Goal: Navigation & Orientation: Find specific page/section

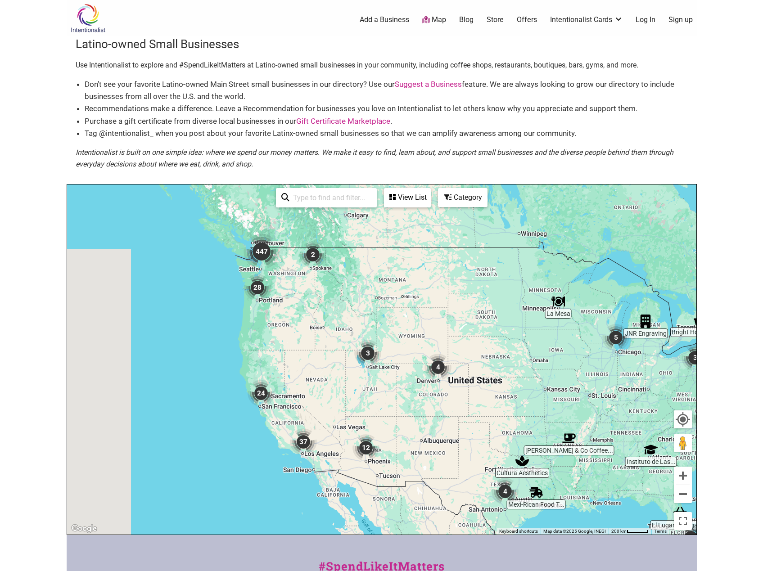
drag, startPoint x: 165, startPoint y: 249, endPoint x: 351, endPoint y: 307, distance: 195.7
click at [351, 307] on div "To navigate, press the arrow keys." at bounding box center [381, 360] width 629 height 350
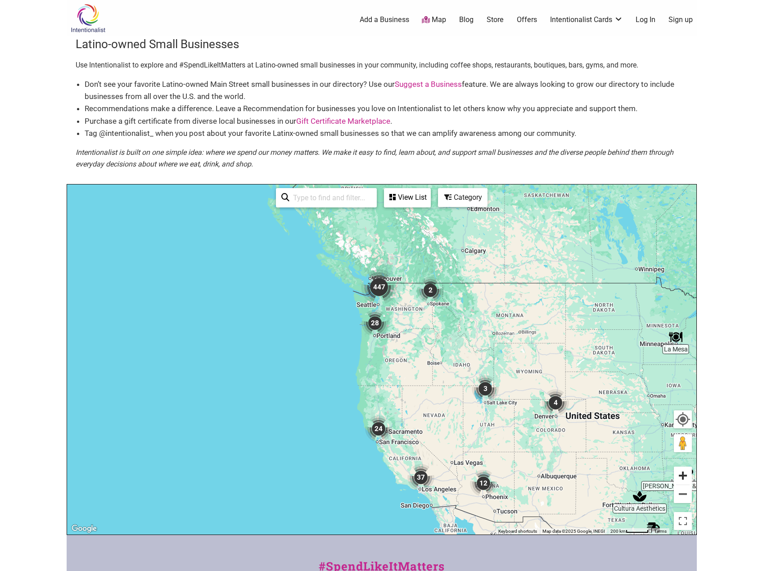
click at [689, 477] on button "Zoom in" at bounding box center [683, 476] width 18 height 18
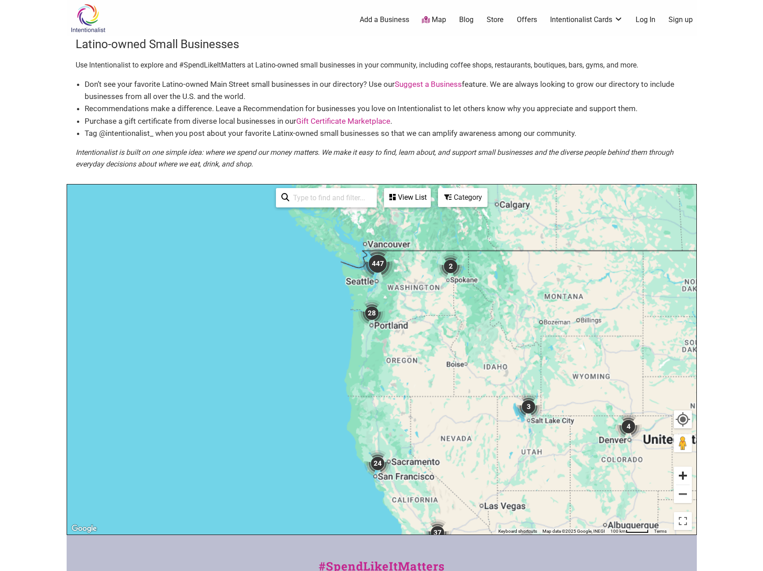
click at [689, 477] on button "Zoom in" at bounding box center [683, 476] width 18 height 18
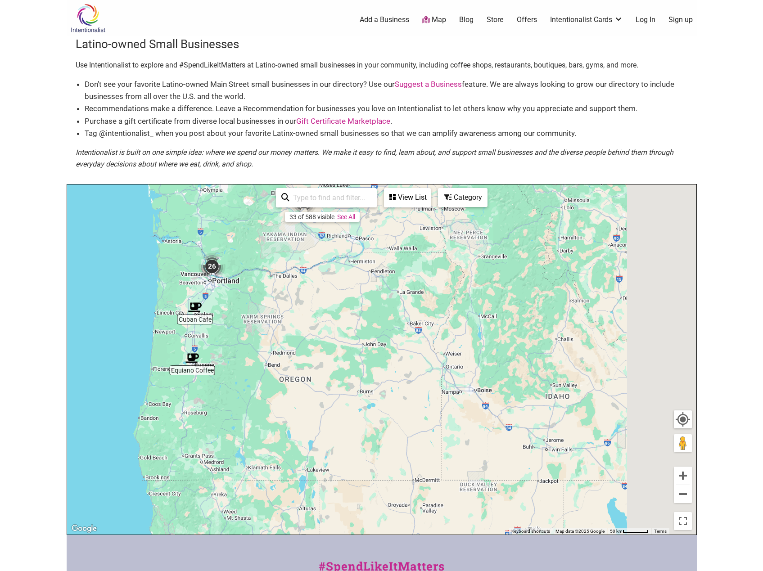
drag, startPoint x: 499, startPoint y: 369, endPoint x: 271, endPoint y: 303, distance: 237.1
click at [276, 306] on div "To navigate, press the arrow keys." at bounding box center [381, 360] width 629 height 350
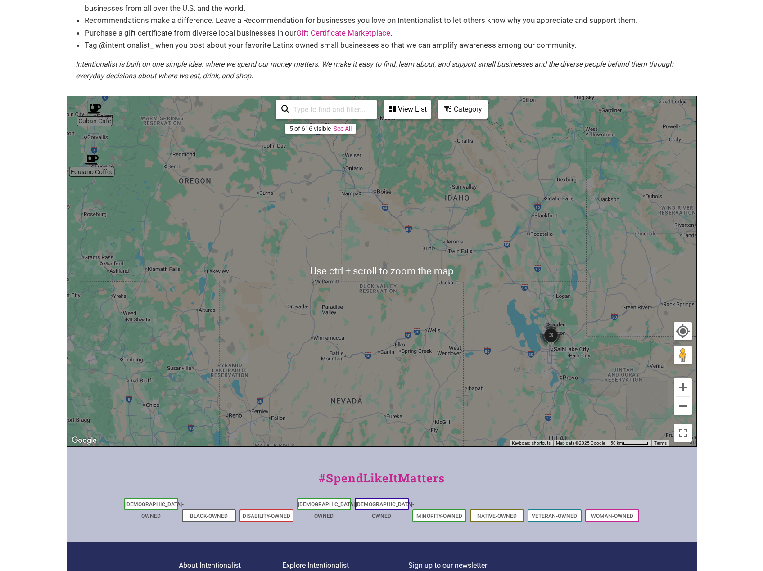
scroll to position [90, 0]
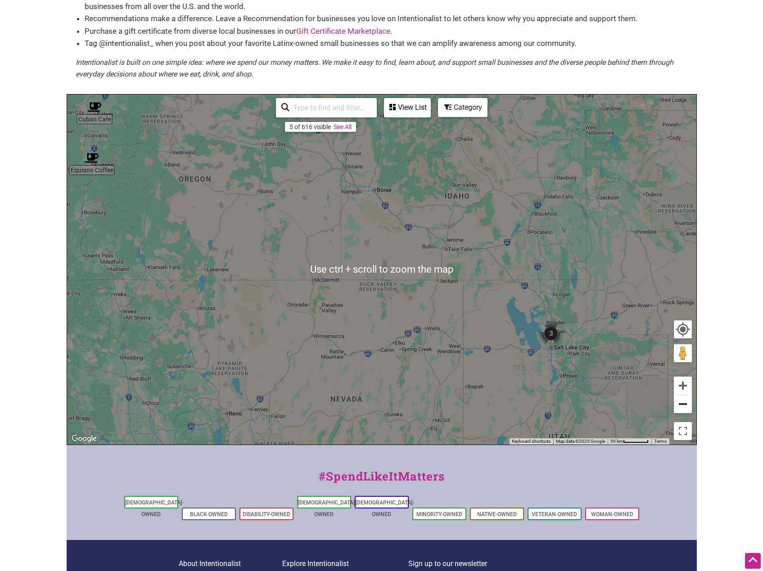
click at [689, 406] on button "Zoom out" at bounding box center [683, 404] width 18 height 18
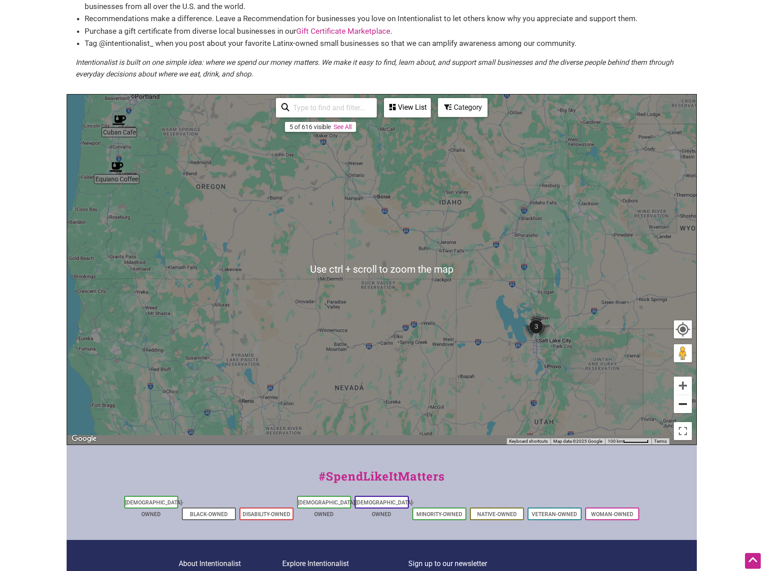
click at [689, 406] on button "Zoom out" at bounding box center [683, 404] width 18 height 18
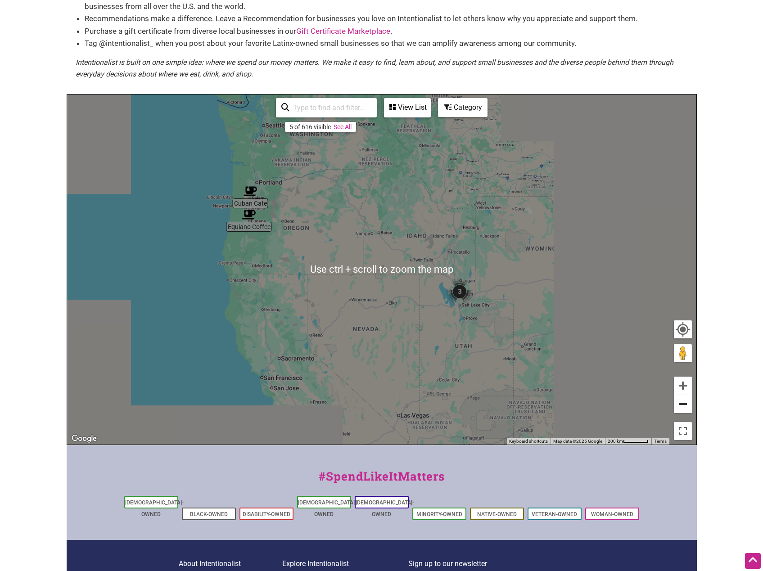
click at [689, 406] on button "Zoom out" at bounding box center [683, 404] width 18 height 18
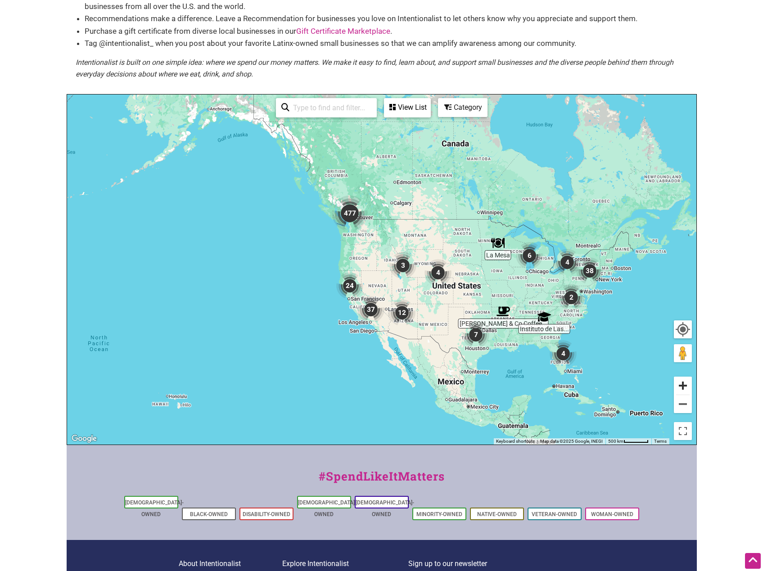
click at [684, 386] on button "Zoom in" at bounding box center [683, 386] width 18 height 18
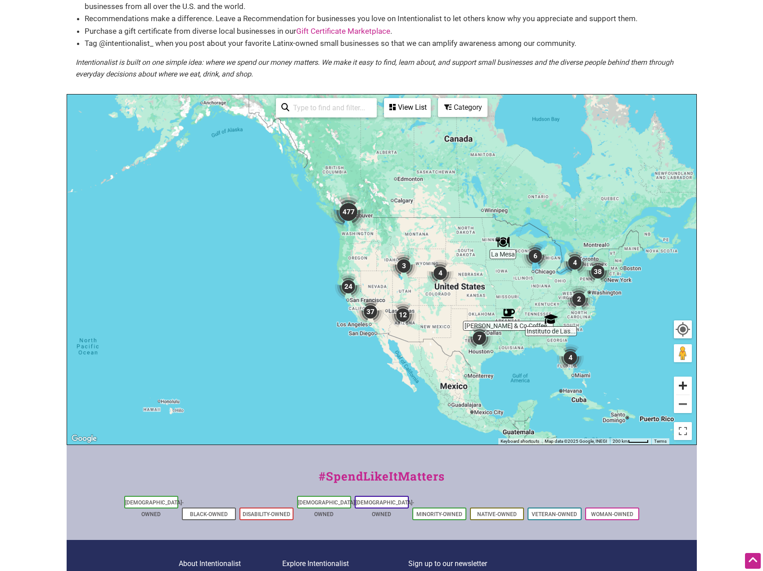
click at [684, 386] on button "Zoom in" at bounding box center [683, 386] width 18 height 18
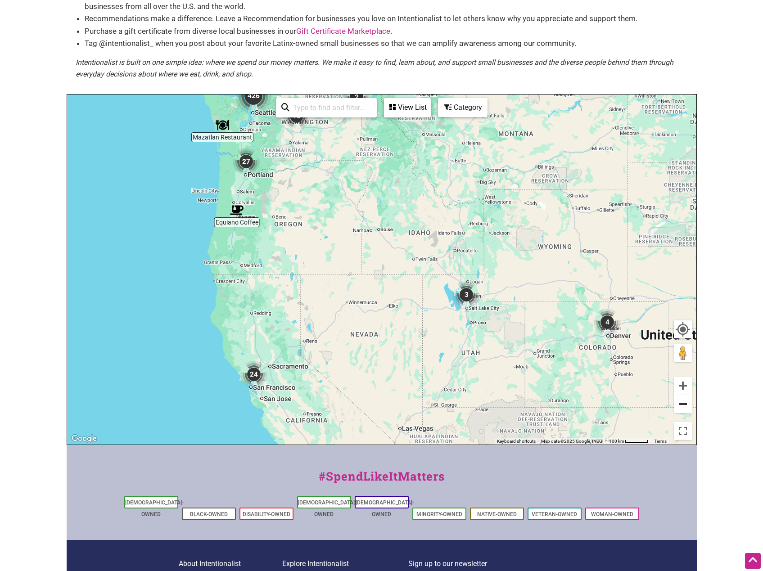
click at [686, 408] on button "Zoom out" at bounding box center [683, 404] width 18 height 18
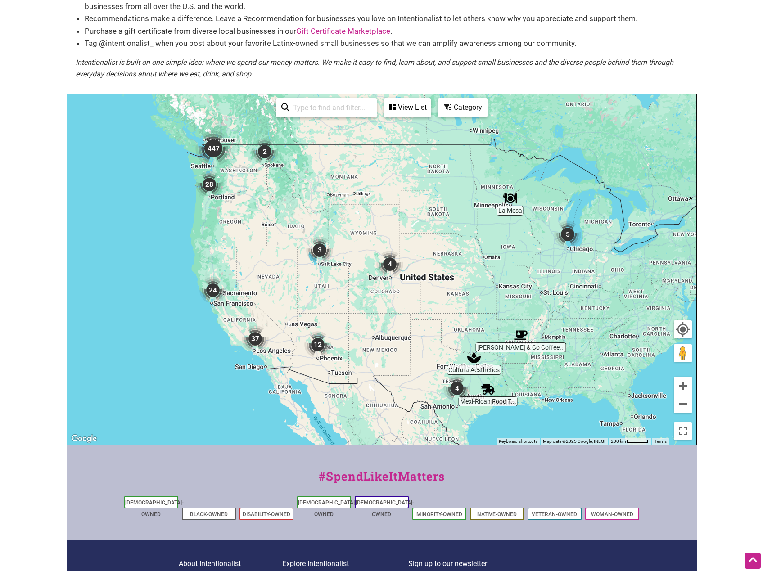
drag, startPoint x: 611, startPoint y: 353, endPoint x: 505, endPoint y: 327, distance: 109.4
click at [505, 327] on div "To navigate, press the arrow keys." at bounding box center [381, 270] width 629 height 350
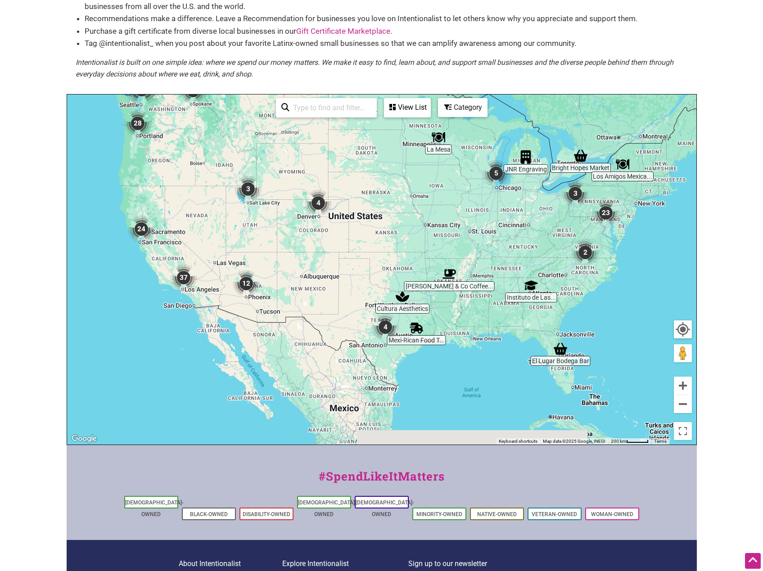
drag, startPoint x: 534, startPoint y: 324, endPoint x: 461, endPoint y: 262, distance: 95.5
click at [461, 262] on div "To navigate, press the arrow keys." at bounding box center [381, 270] width 629 height 350
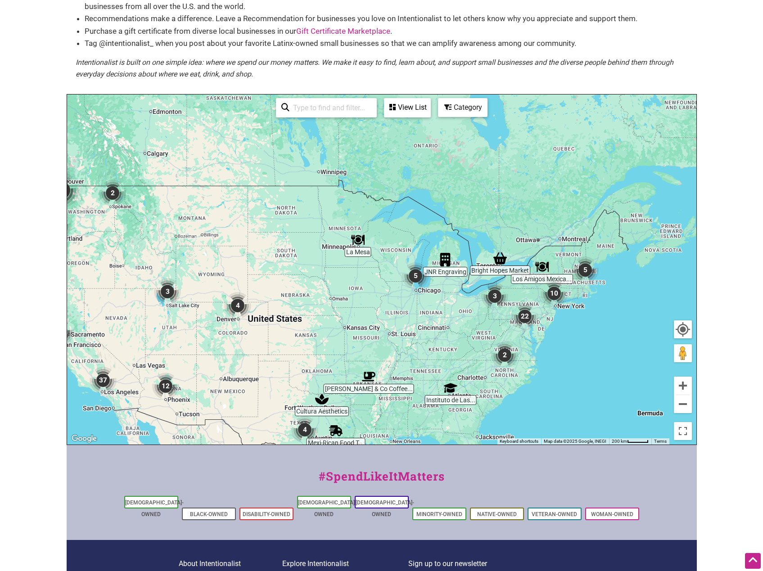
drag, startPoint x: 612, startPoint y: 242, endPoint x: 534, endPoint y: 351, distance: 133.2
click at [534, 351] on div "To navigate, press the arrow keys." at bounding box center [381, 270] width 629 height 350
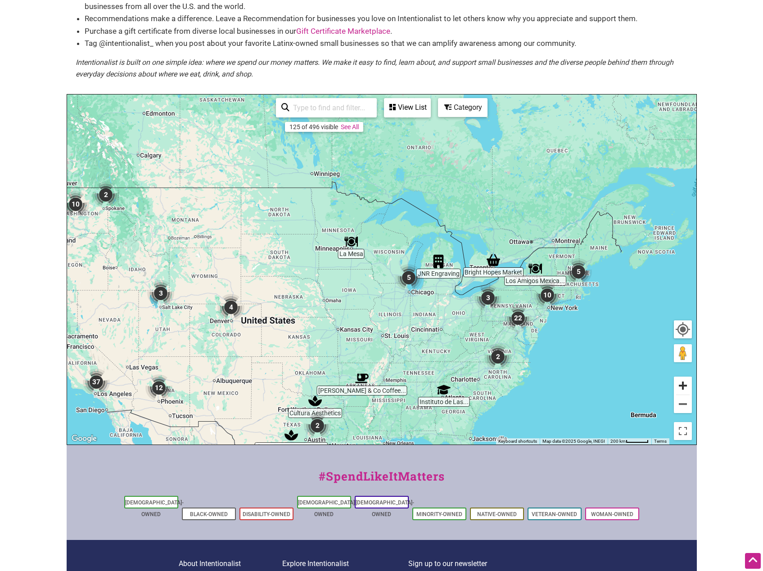
click at [684, 379] on button "Zoom in" at bounding box center [683, 386] width 18 height 18
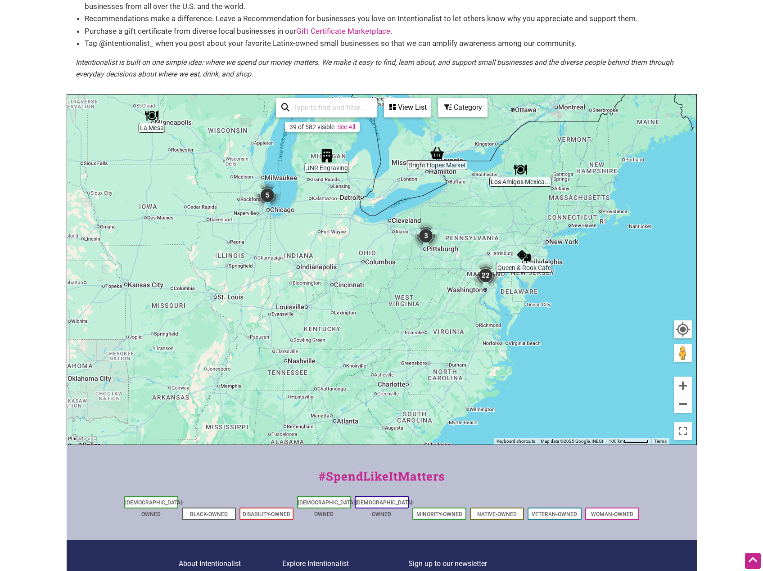
drag, startPoint x: 635, startPoint y: 378, endPoint x: 464, endPoint y: 273, distance: 200.7
click at [464, 273] on div "To navigate, press the arrow keys." at bounding box center [381, 270] width 629 height 350
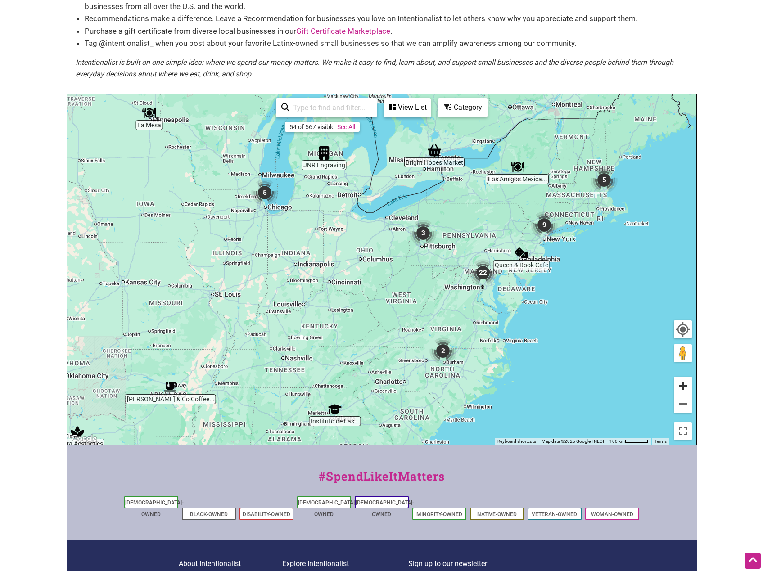
click at [685, 388] on button "Zoom in" at bounding box center [683, 386] width 18 height 18
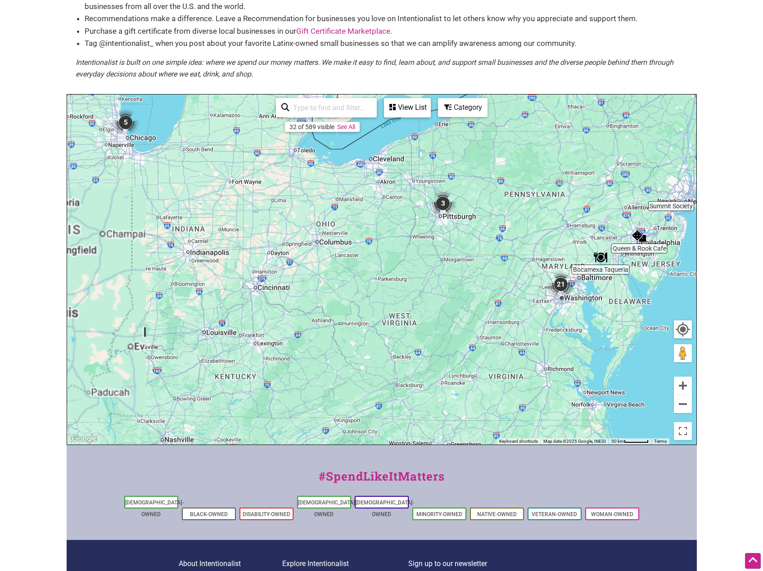
drag, startPoint x: 630, startPoint y: 362, endPoint x: 583, endPoint y: 348, distance: 49.0
click at [583, 348] on div "To navigate, press the arrow keys." at bounding box center [381, 270] width 629 height 350
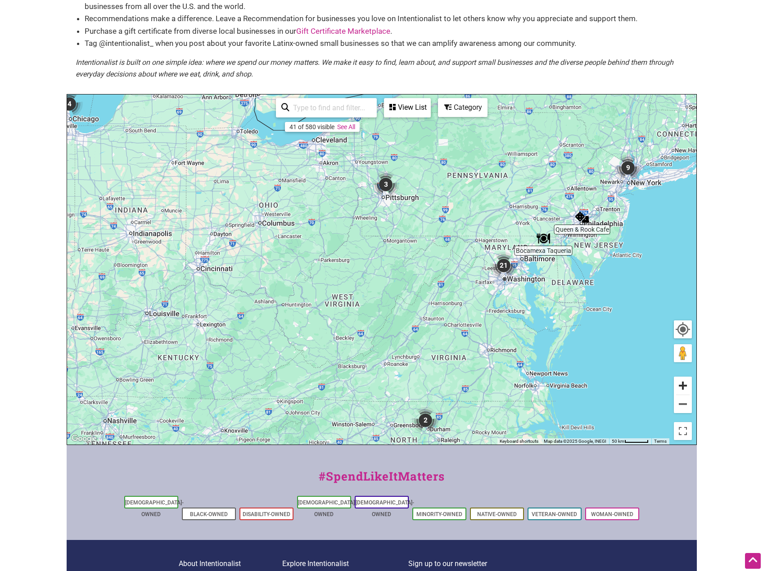
click at [679, 385] on button "Zoom in" at bounding box center [683, 386] width 18 height 18
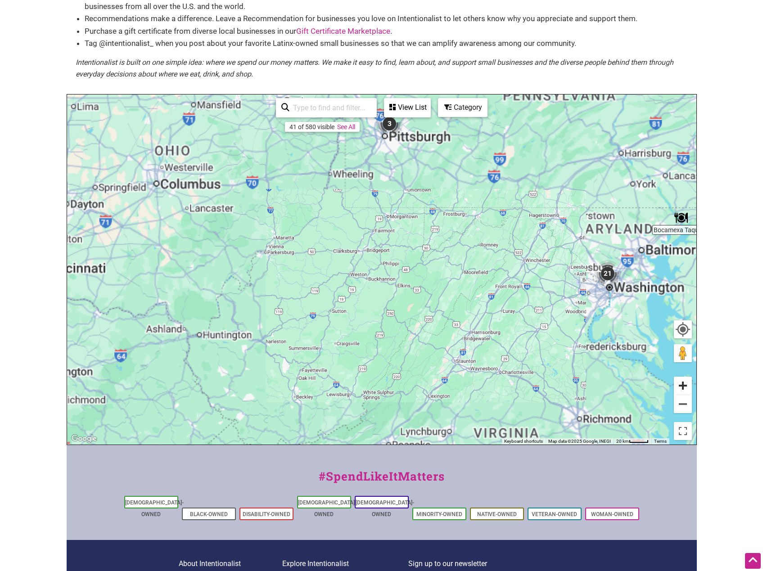
click at [679, 385] on button "Zoom in" at bounding box center [683, 386] width 18 height 18
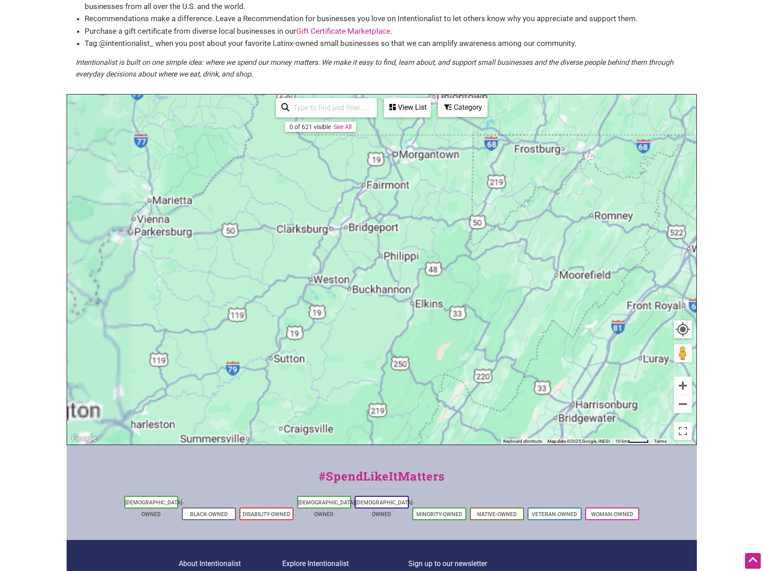
drag, startPoint x: 592, startPoint y: 344, endPoint x: 353, endPoint y: 307, distance: 241.9
click at [353, 307] on div "To navigate, press the arrow keys." at bounding box center [381, 270] width 629 height 350
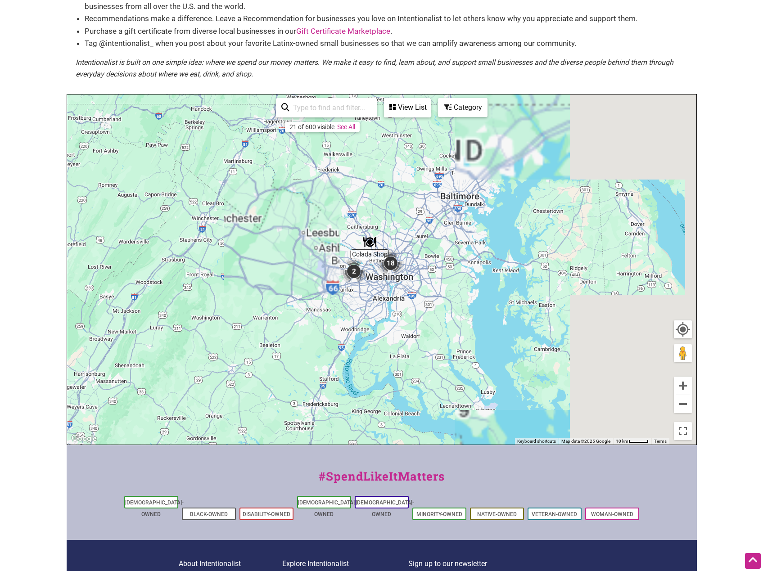
drag, startPoint x: 339, startPoint y: 238, endPoint x: 425, endPoint y: 295, distance: 103.8
click at [425, 295] on div "To navigate, press the arrow keys." at bounding box center [381, 270] width 629 height 350
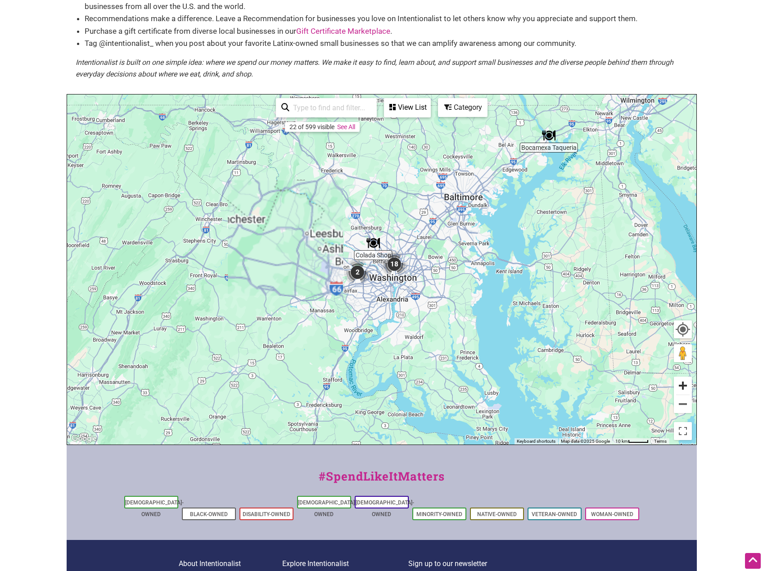
click at [689, 385] on button "Zoom in" at bounding box center [683, 386] width 18 height 18
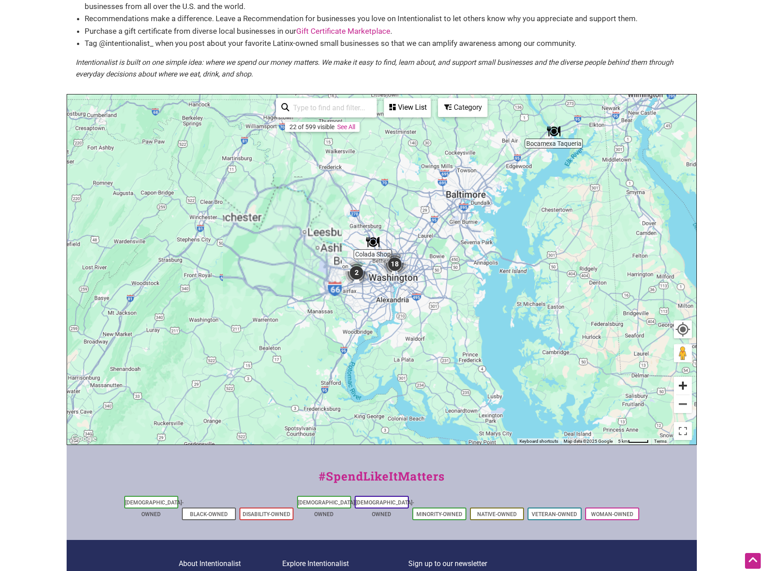
click at [689, 385] on button "Zoom in" at bounding box center [683, 386] width 18 height 18
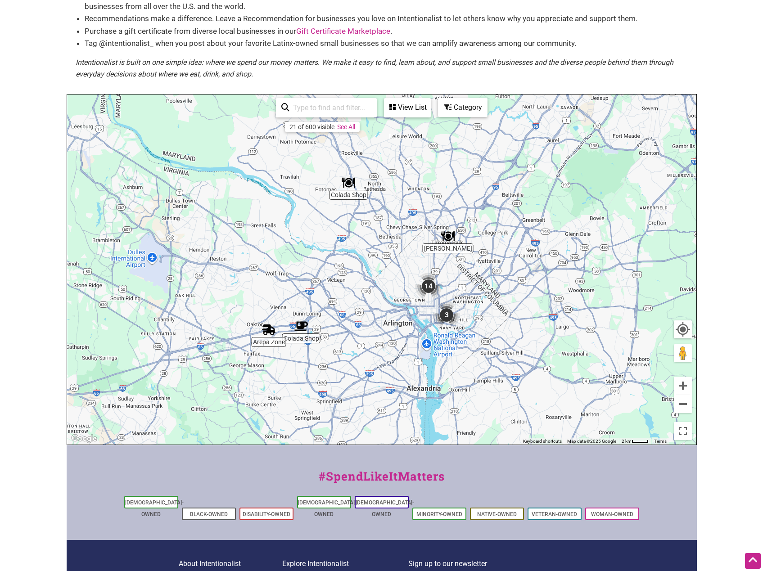
click at [297, 325] on img "Colada Shop" at bounding box center [301, 326] width 21 height 21
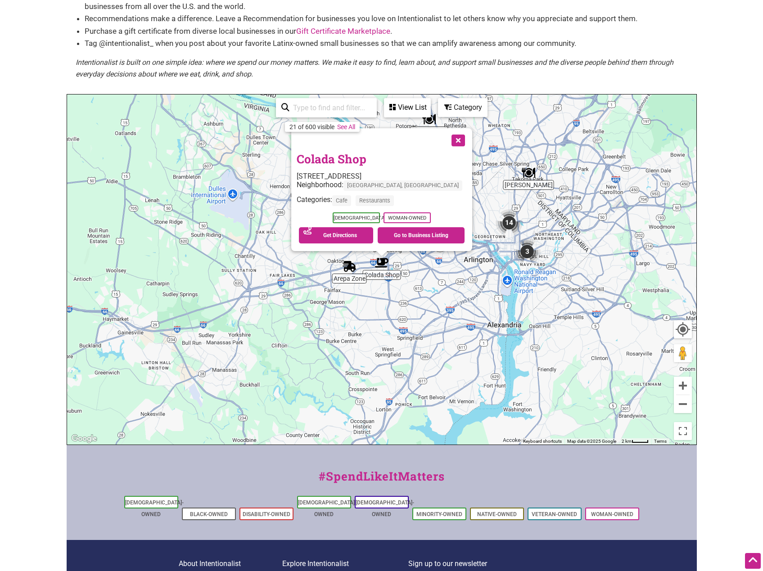
click at [348, 271] on img "Arepa Zone" at bounding box center [349, 266] width 21 height 21
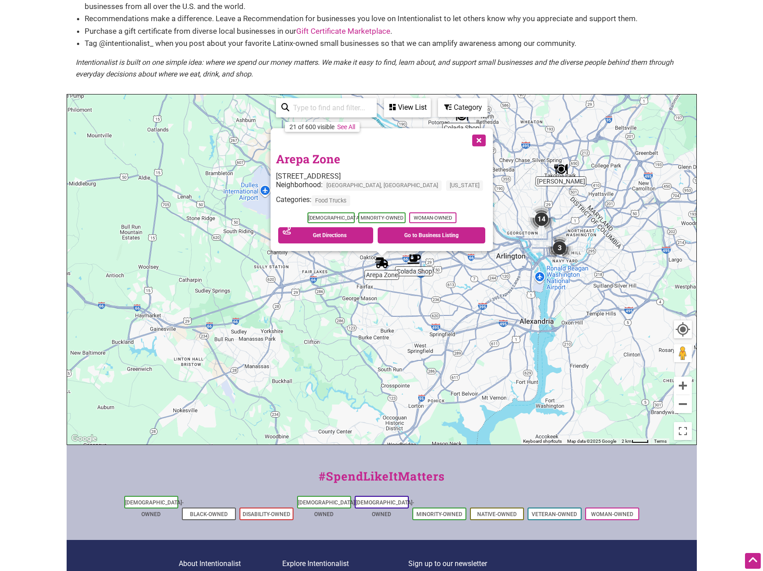
click at [559, 250] on img "3" at bounding box center [559, 248] width 34 height 34
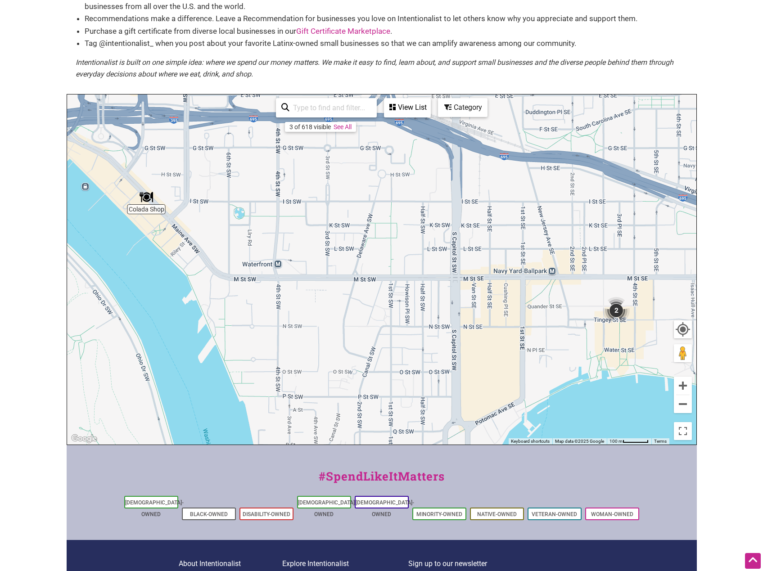
click at [613, 309] on img "2" at bounding box center [616, 310] width 34 height 34
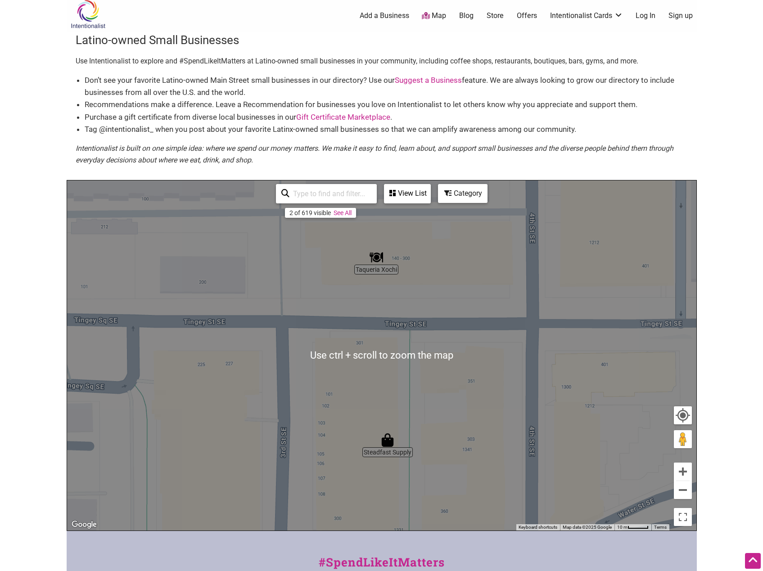
scroll to position [0, 0]
